Goal: Entertainment & Leisure: Consume media (video, audio)

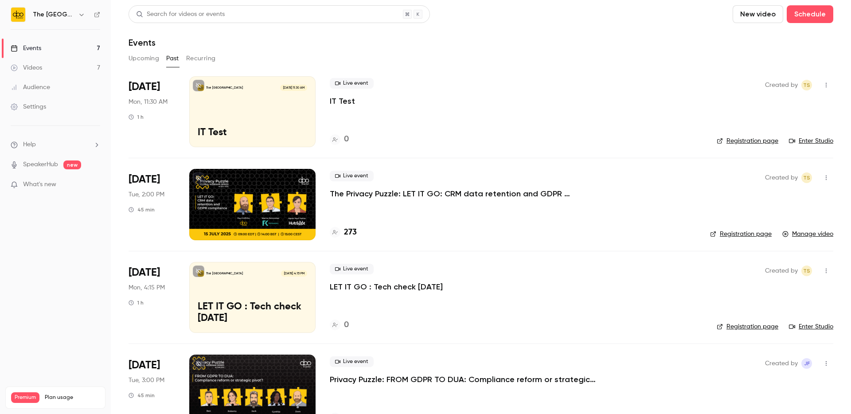
scroll to position [45, 0]
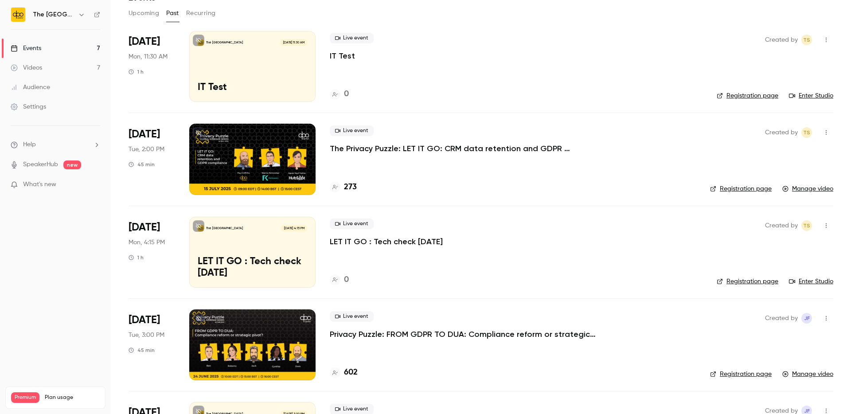
click at [54, 69] on link "Videos 7" at bounding box center [55, 67] width 111 height 19
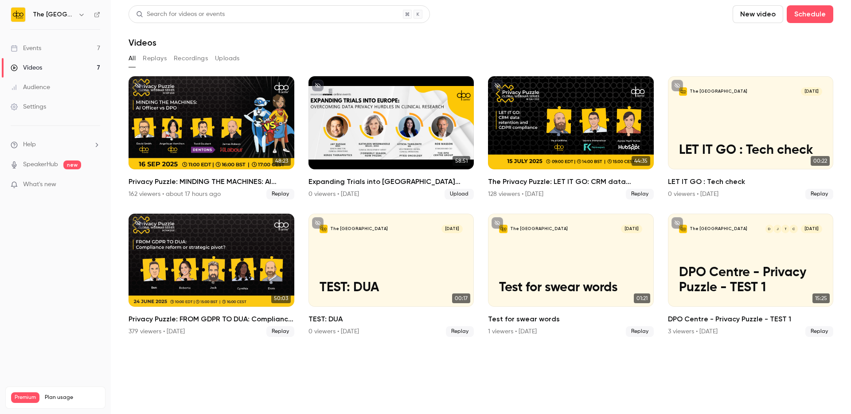
click at [156, 58] on button "Replays" at bounding box center [155, 58] width 24 height 14
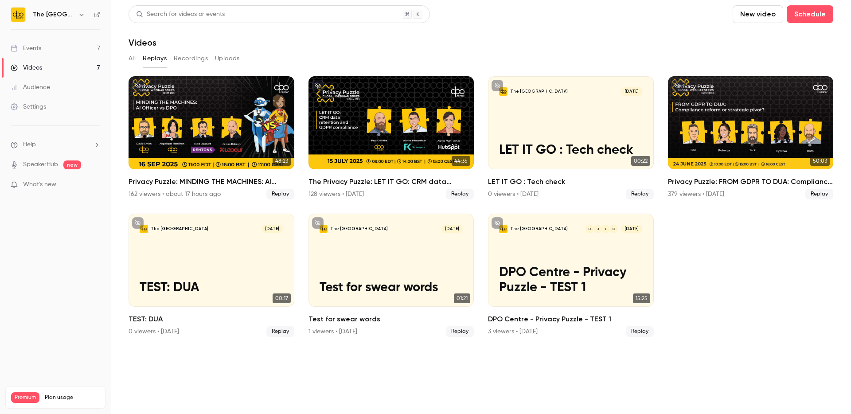
click at [182, 59] on button "Recordings" at bounding box center [191, 58] width 34 height 14
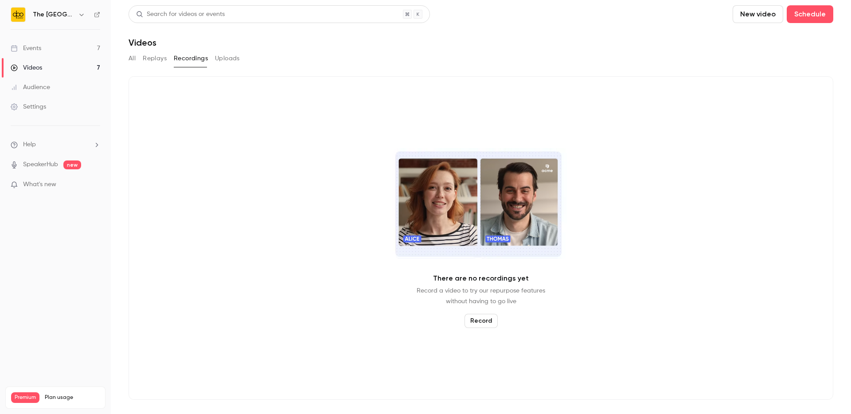
click at [149, 58] on button "Replays" at bounding box center [155, 58] width 24 height 14
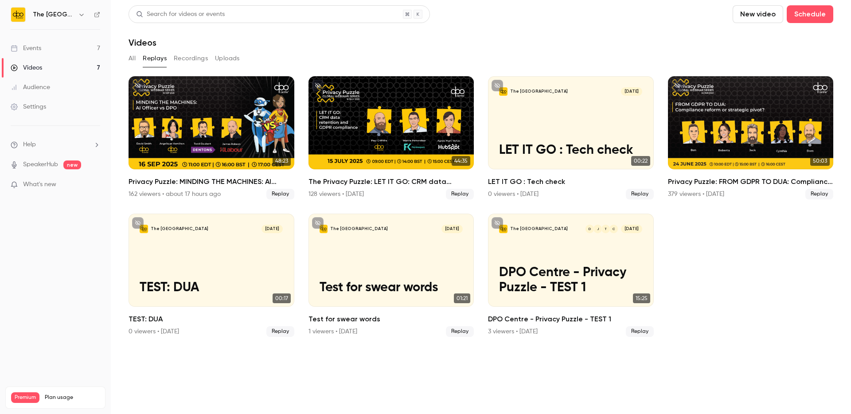
click at [37, 49] on div "Events" at bounding box center [26, 48] width 31 height 9
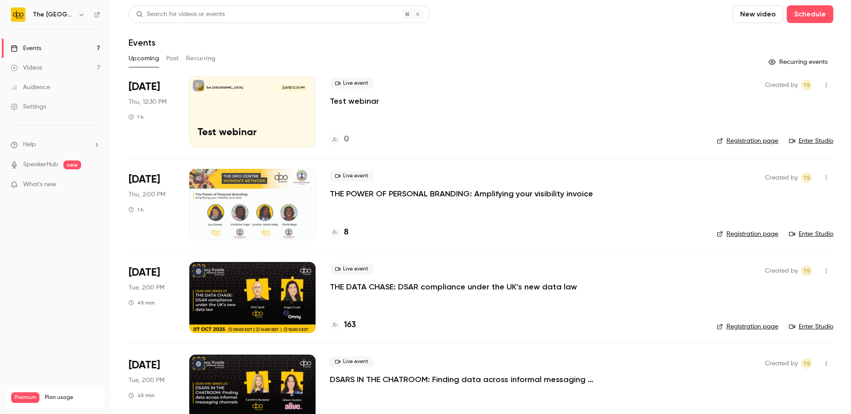
click at [169, 59] on button "Past" at bounding box center [172, 58] width 13 height 14
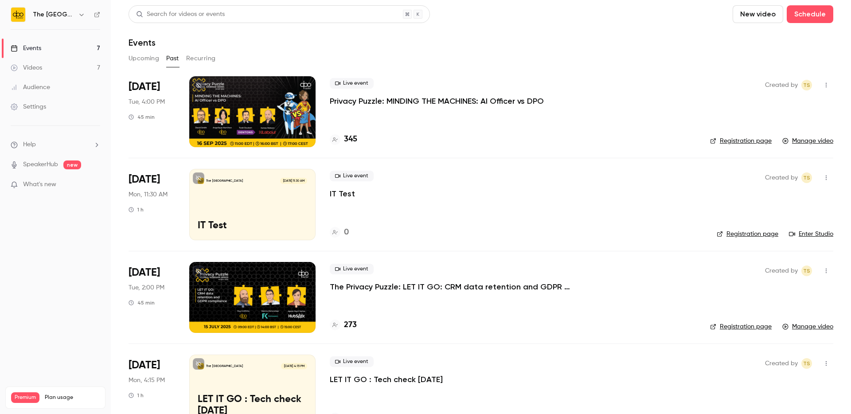
click at [371, 101] on p "Privacy Puzzle: MINDING THE MACHINES: AI Officer vs DPO" at bounding box center [437, 101] width 214 height 11
